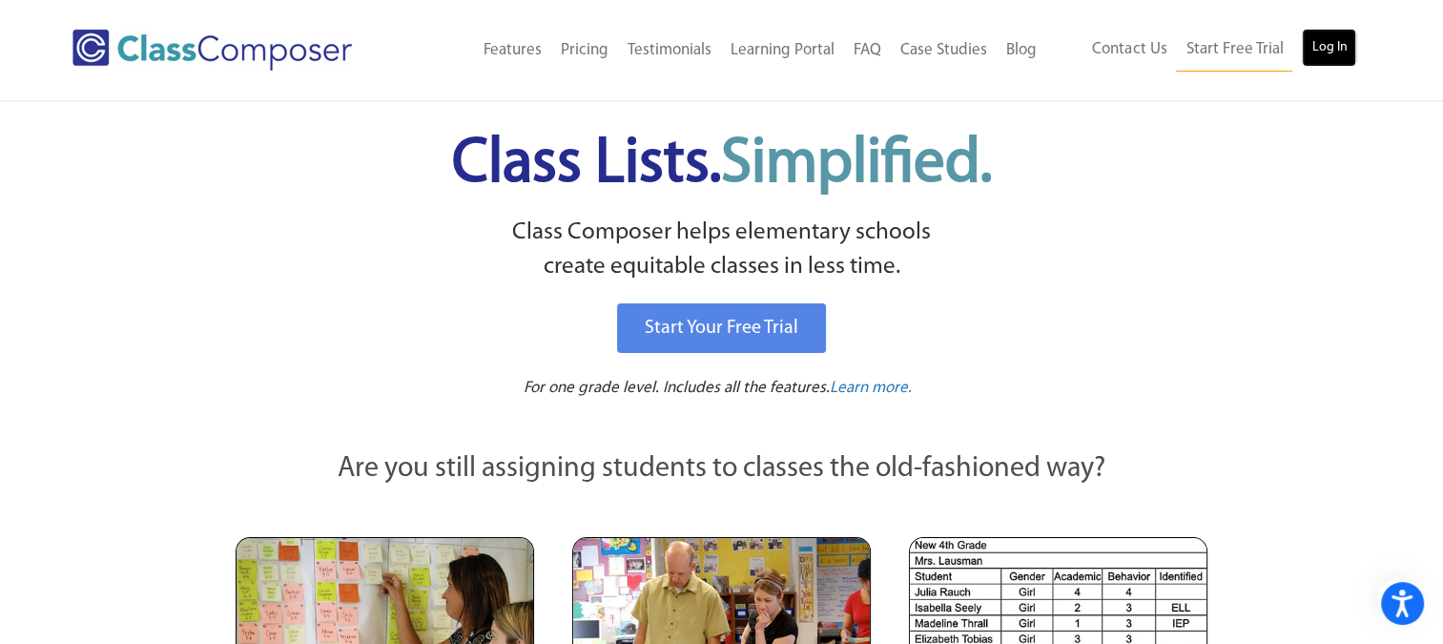
click at [1310, 39] on link "Log In" at bounding box center [1329, 48] width 54 height 38
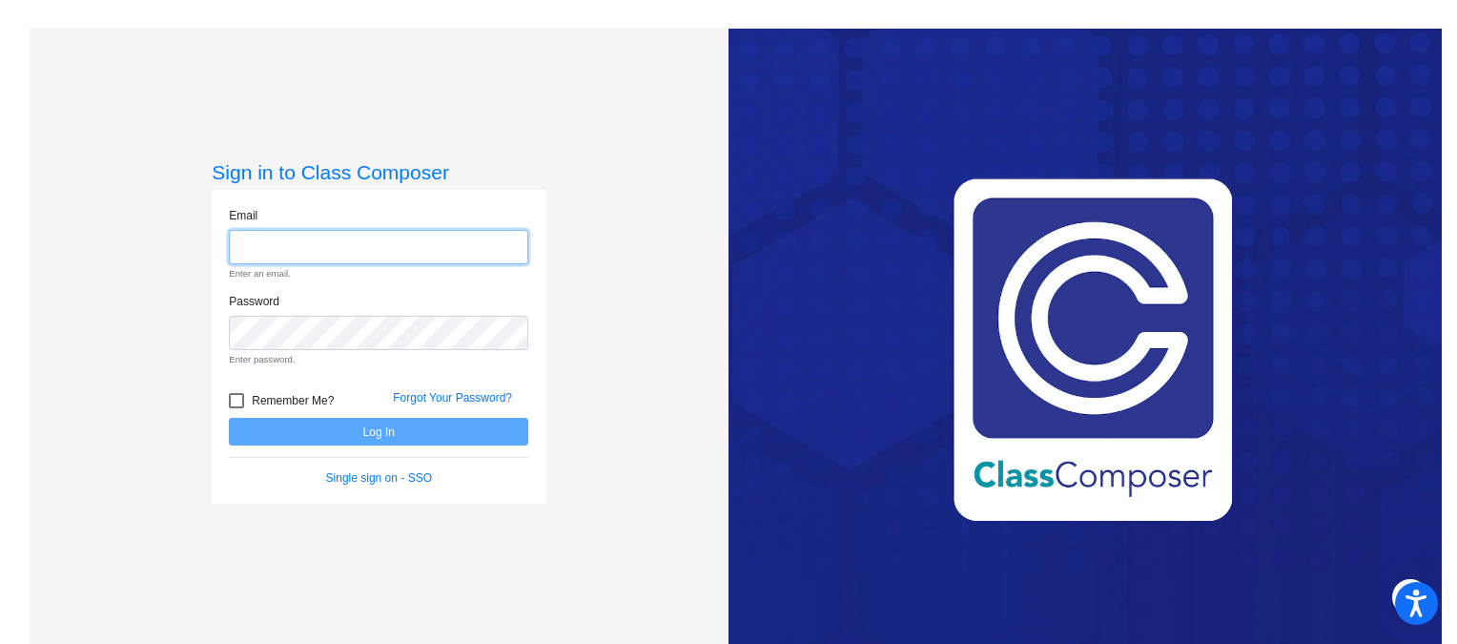
type input "[EMAIL_ADDRESS][DOMAIN_NAME]"
click at [230, 403] on form "Email [EMAIL_ADDRESS][DOMAIN_NAME] Enter an email. Password Enter password. Rem…" at bounding box center [378, 347] width 299 height 280
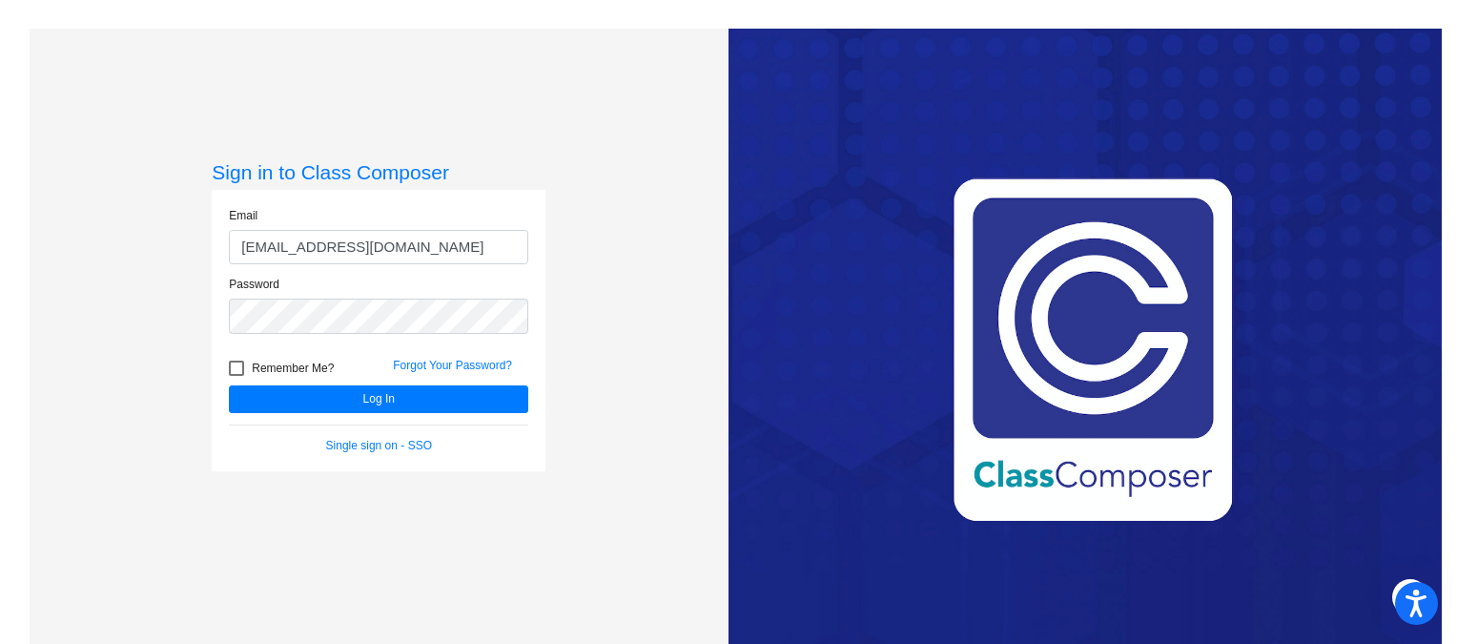
click at [235, 369] on div at bounding box center [236, 367] width 15 height 15
click at [236, 376] on input "Remember Me?" at bounding box center [236, 376] width 1 height 1
checkbox input "true"
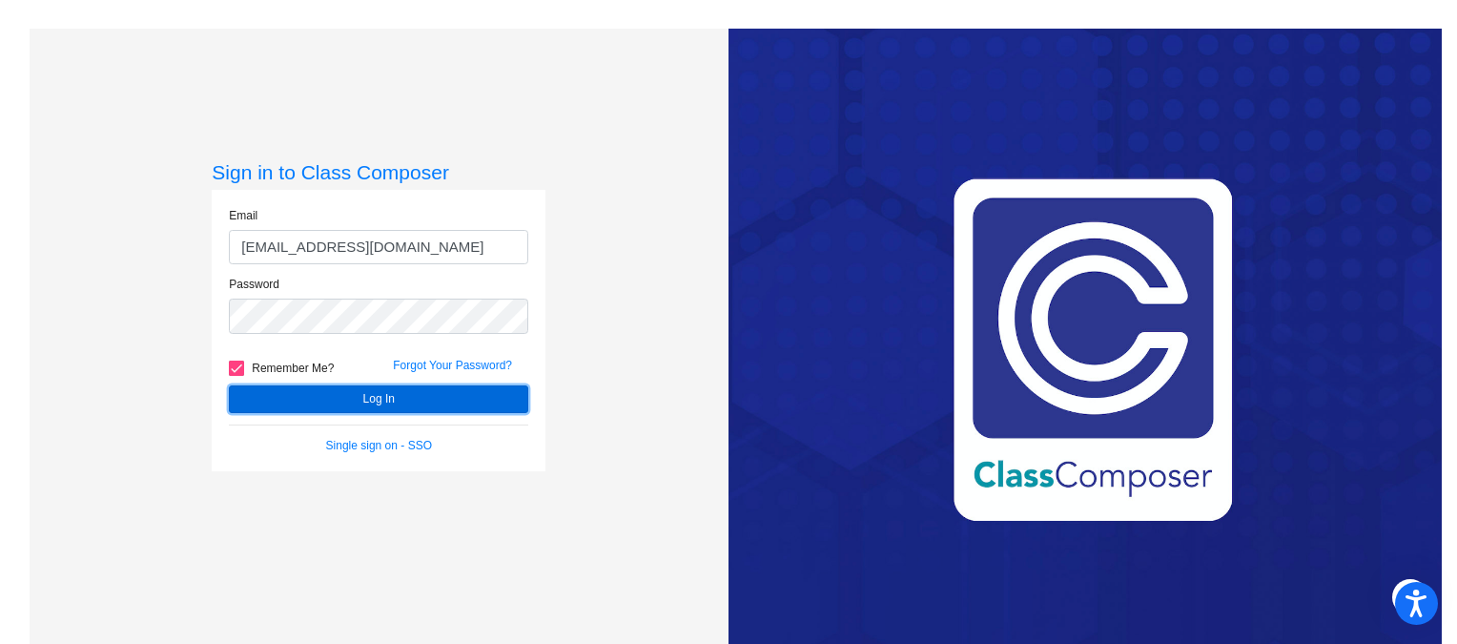
click at [347, 411] on button "Log In" at bounding box center [378, 399] width 299 height 28
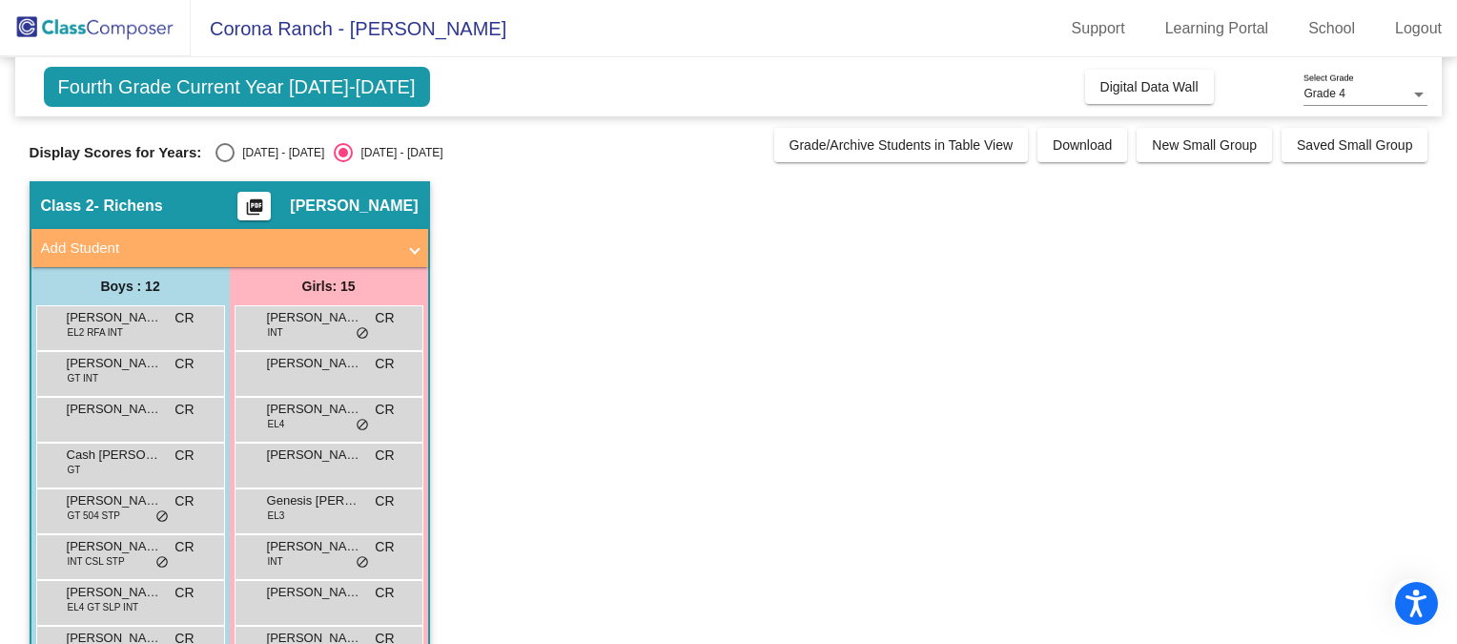
click at [347, 411] on span "Delmy Arredondo" at bounding box center [314, 409] width 95 height 19
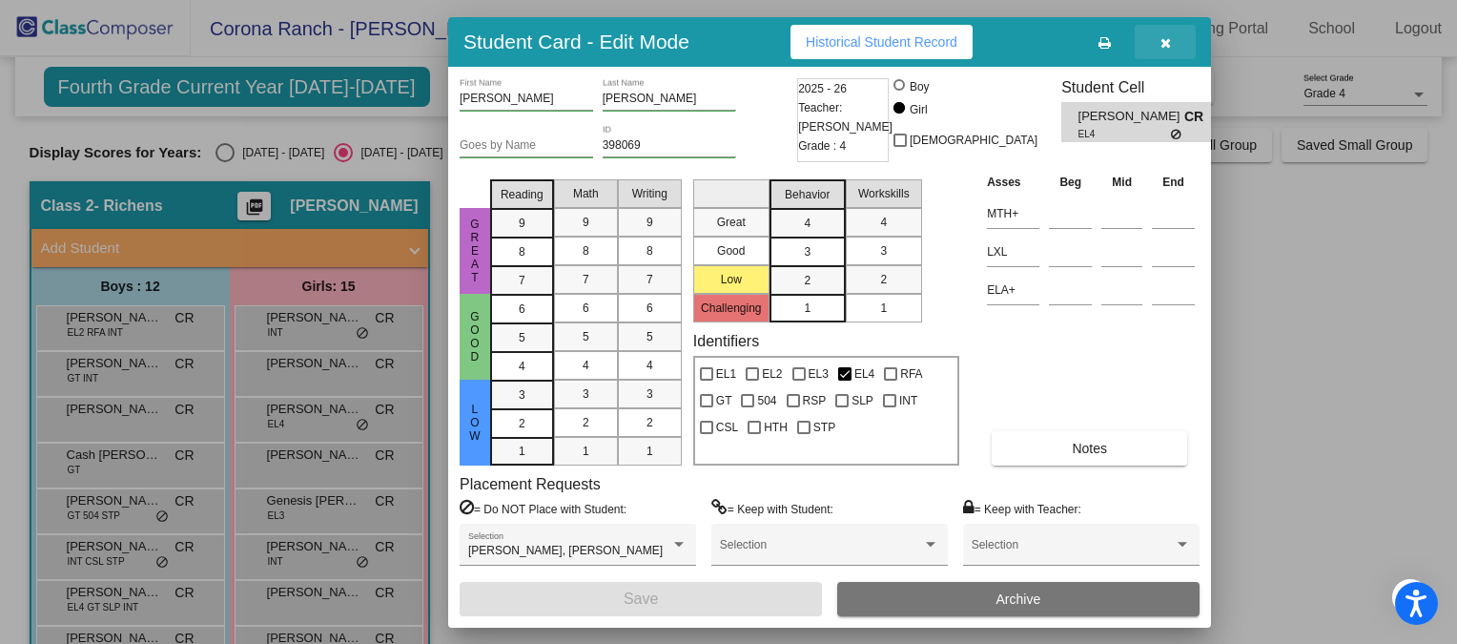
click at [1163, 38] on icon "button" at bounding box center [1166, 42] width 10 height 13
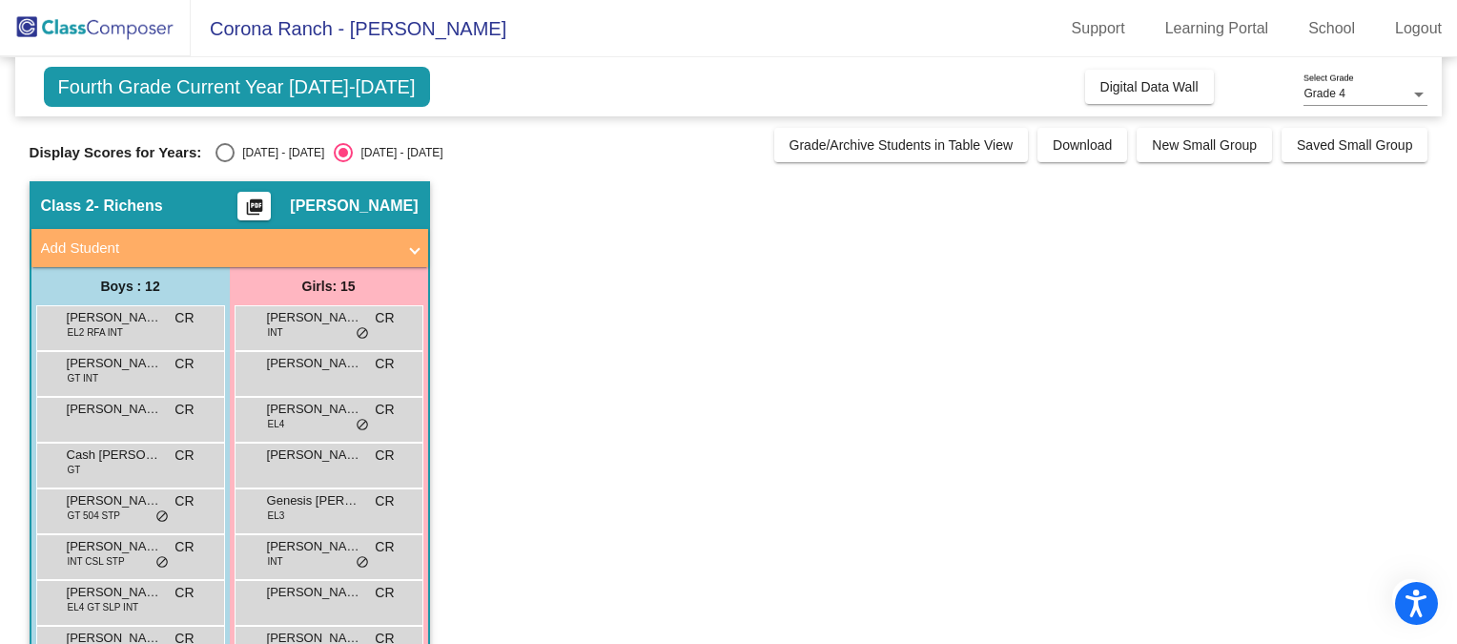
click at [233, 175] on div "Fourth Grade Current Year 2025-2026 Add, Move, or Retain Students Off On Incomi…" at bounding box center [729, 539] width 1399 height 965
click at [228, 155] on div "Select an option" at bounding box center [225, 152] width 19 height 19
click at [225, 162] on input "2024 - 2025" at bounding box center [224, 162] width 1 height 1
radio input "true"
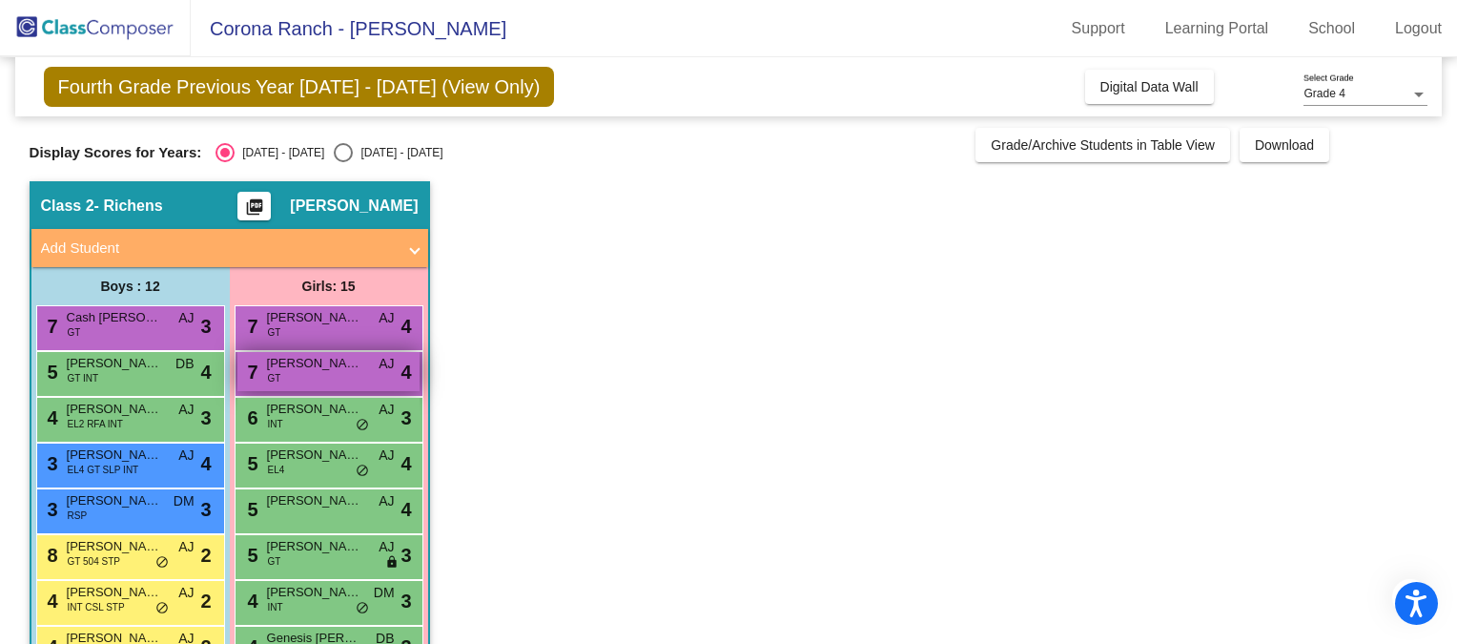
click at [278, 387] on div "7 Sahana Sathiskumar GT AJ lock do_not_disturb_alt 4" at bounding box center [328, 371] width 182 height 39
